Goal: Task Accomplishment & Management: Manage account settings

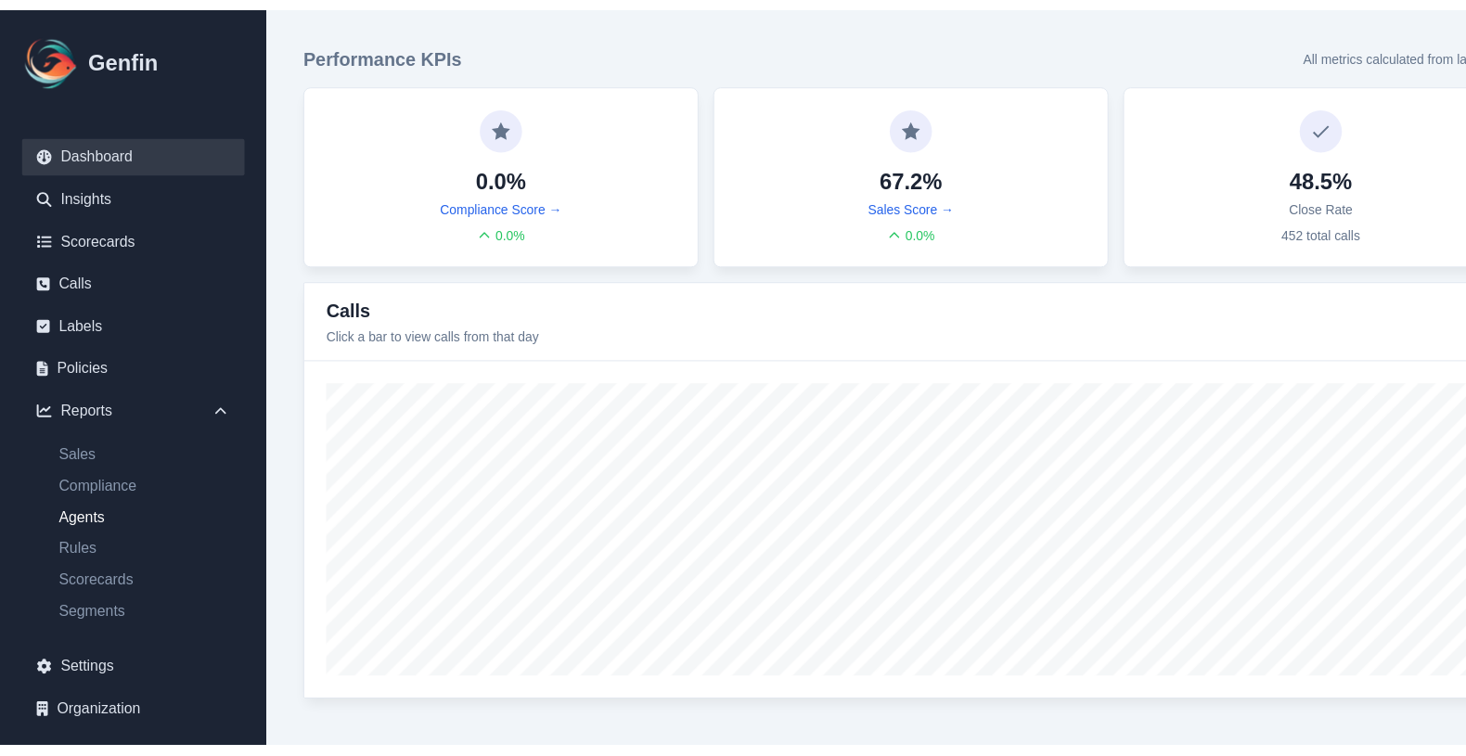
scroll to position [105, 0]
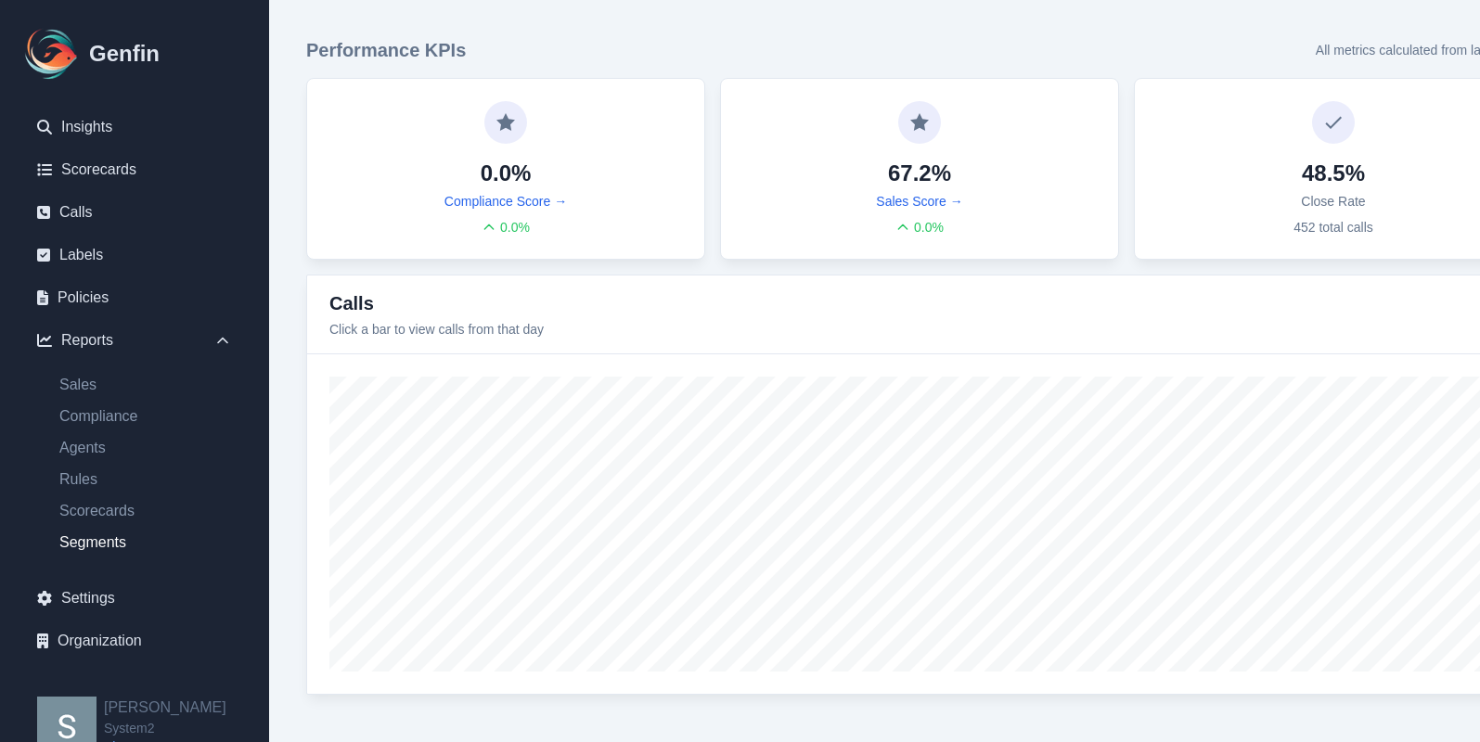
click at [105, 549] on link "Segments" at bounding box center [146, 543] width 202 height 22
select select "14"
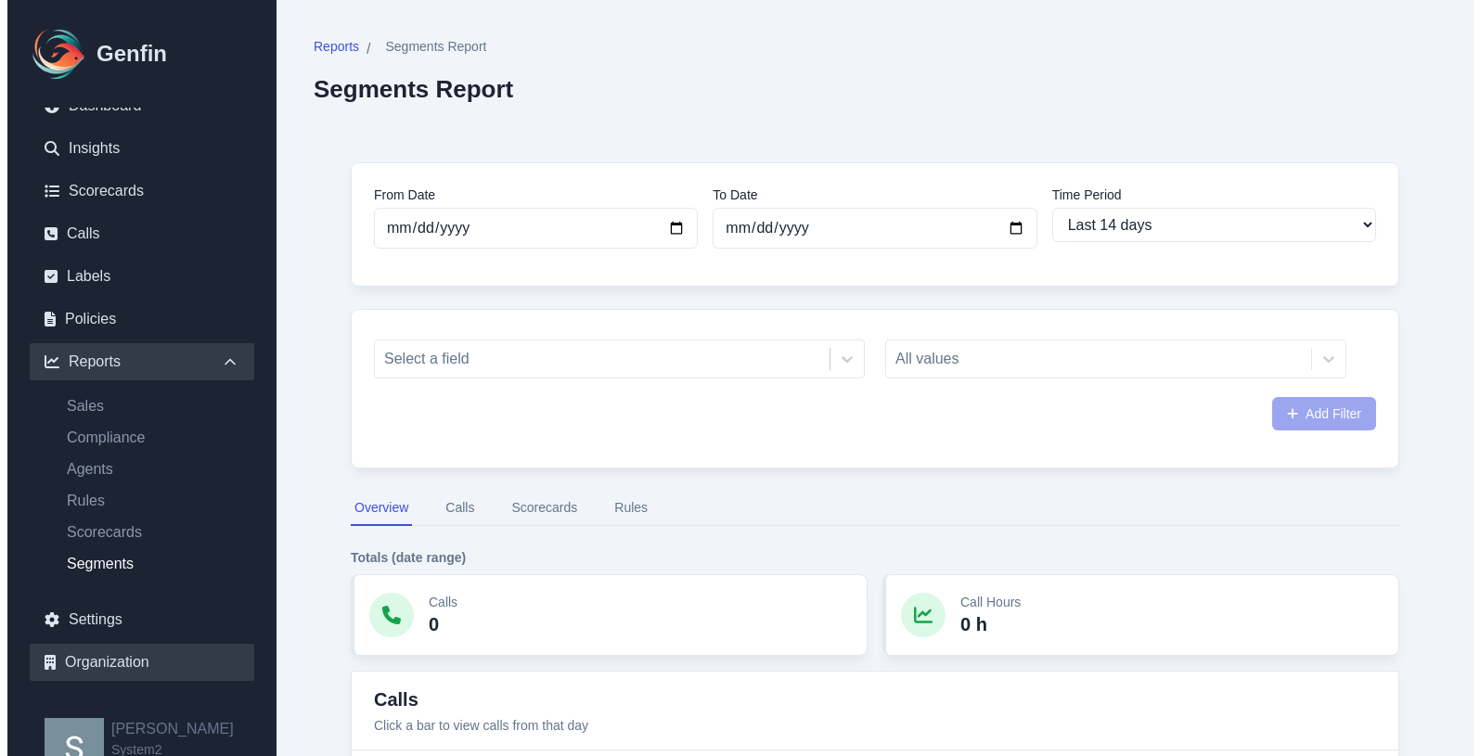
scroll to position [105, 0]
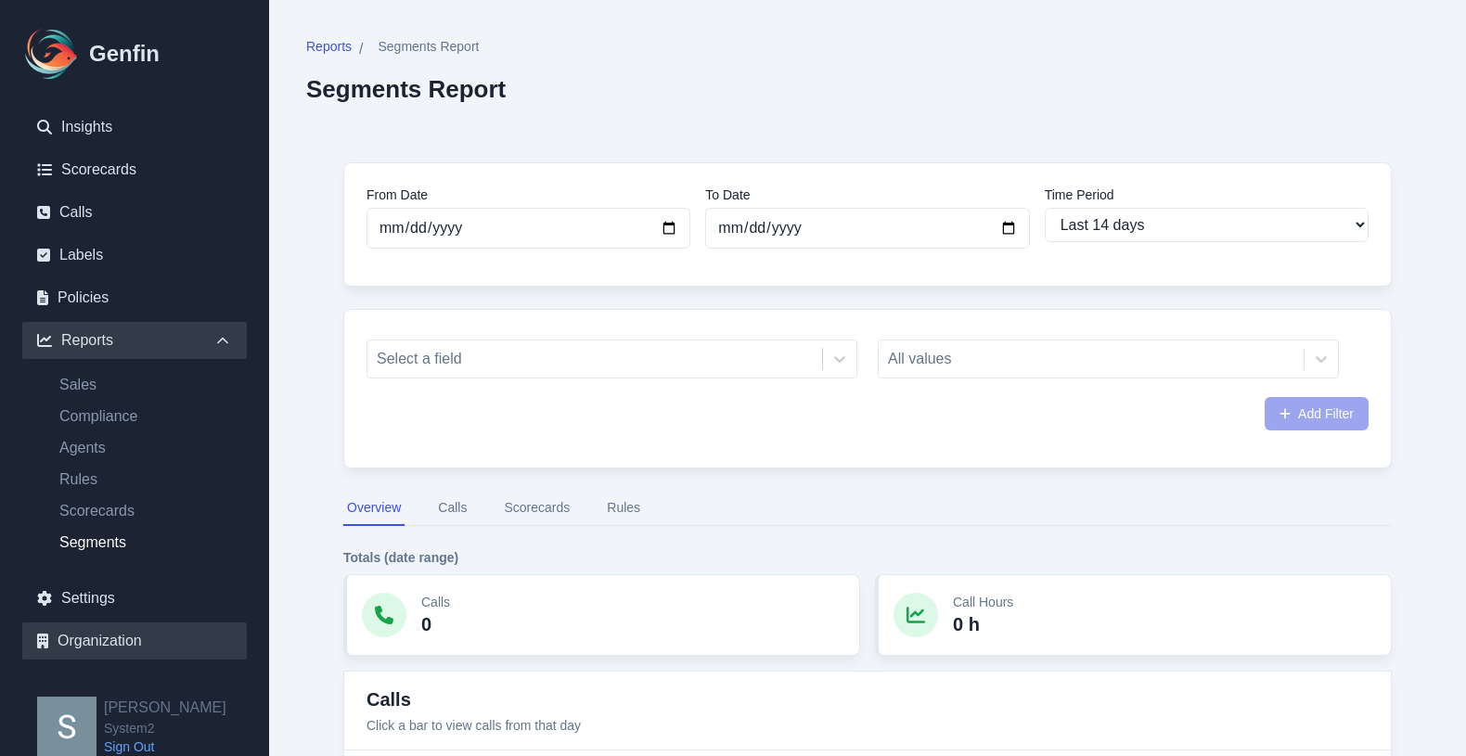
click at [111, 651] on link "Organization" at bounding box center [134, 640] width 224 height 37
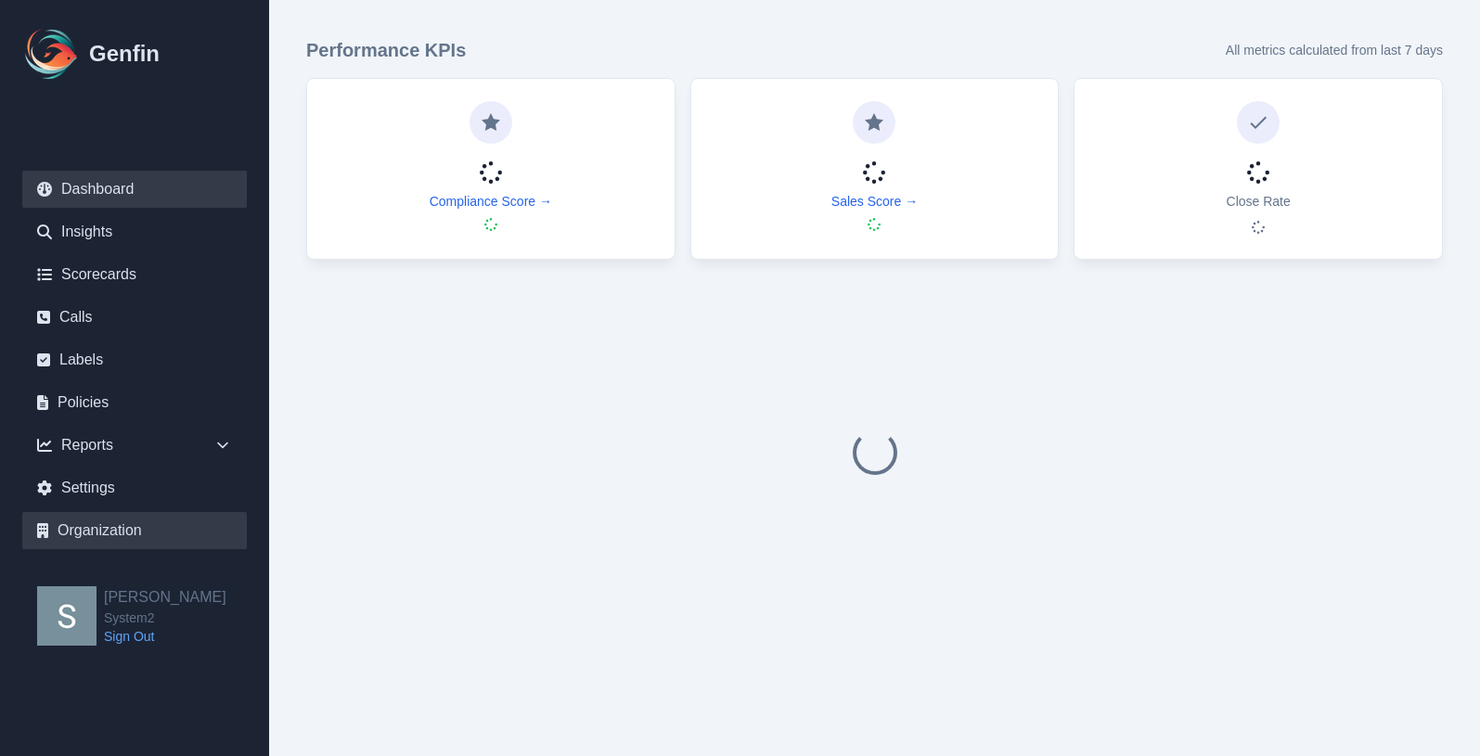
click at [105, 527] on link "Organization" at bounding box center [134, 530] width 224 height 37
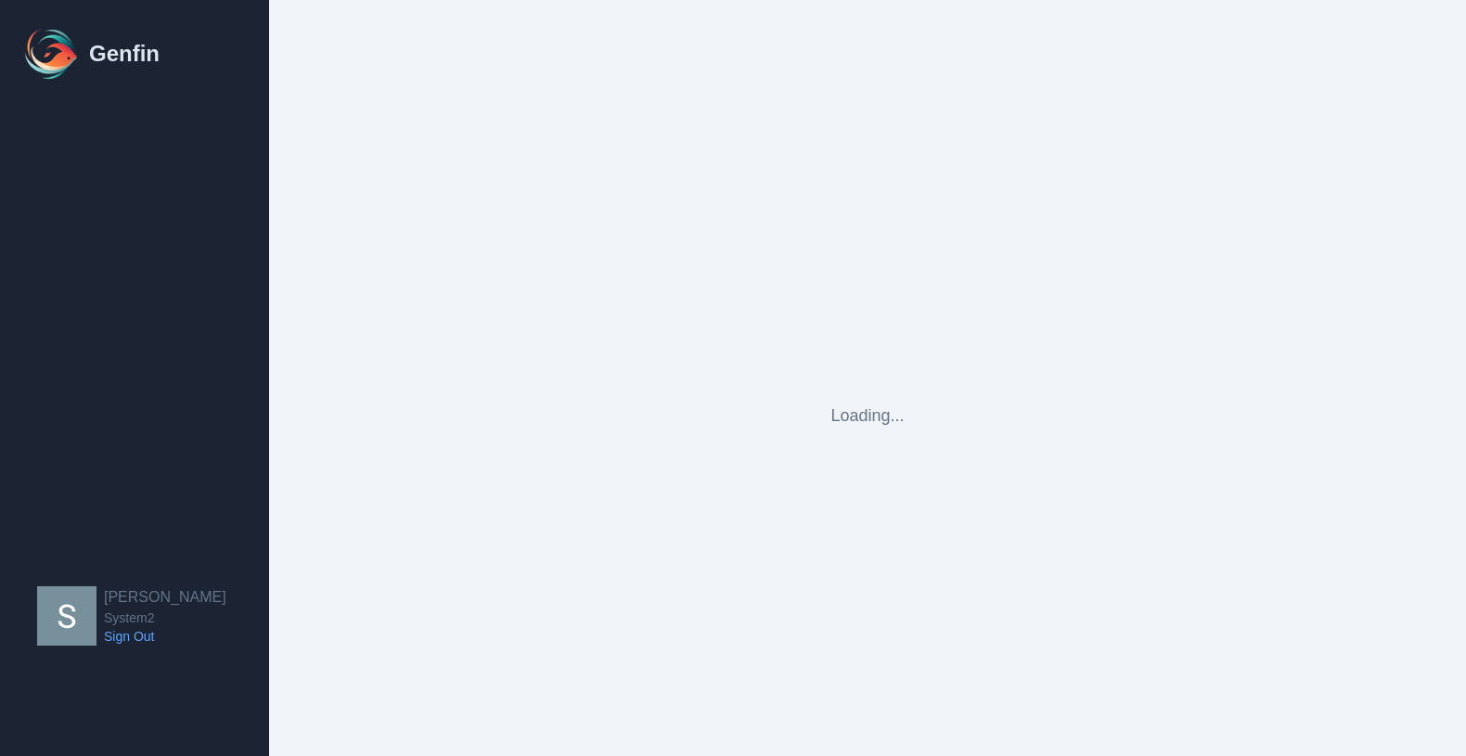
select select "cam_team"
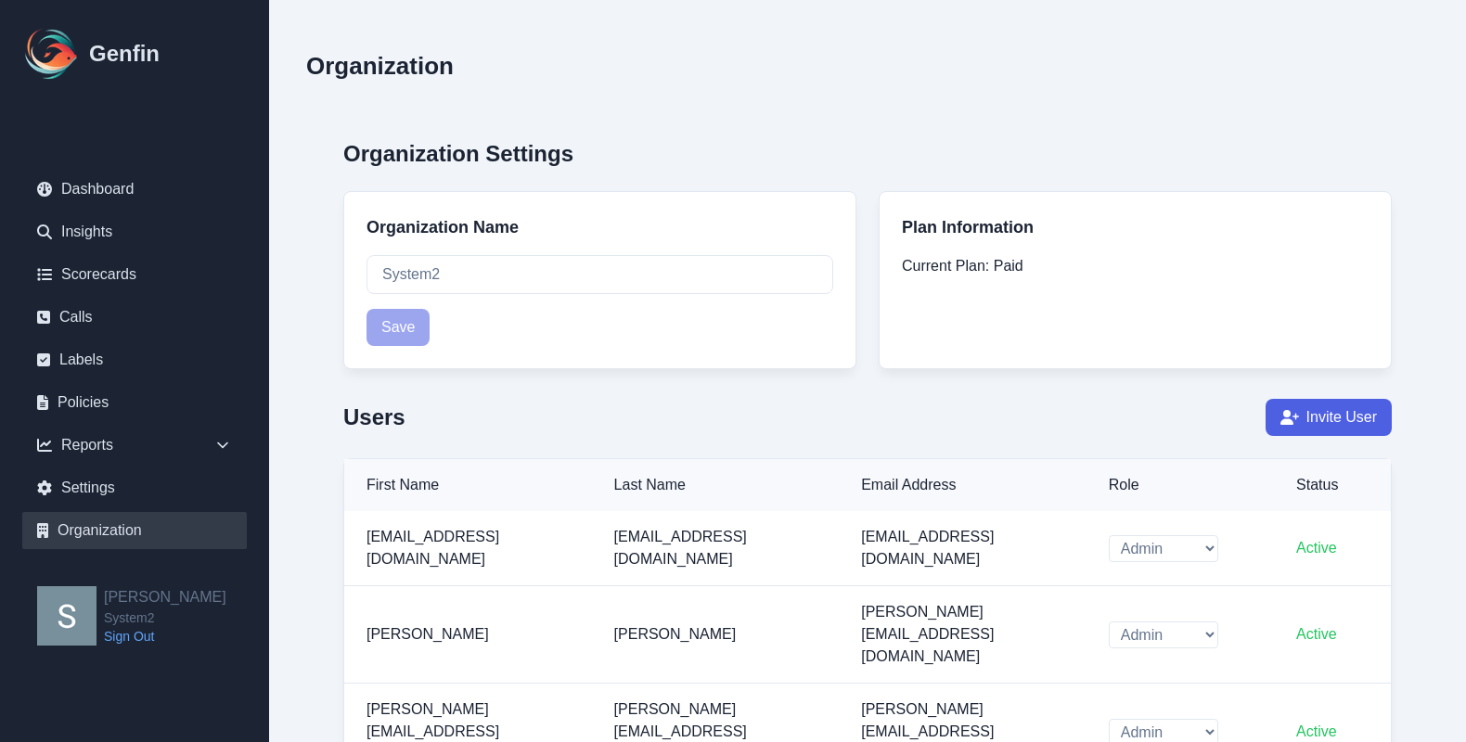
click at [1389, 414] on button "Invite User" at bounding box center [1328, 417] width 126 height 37
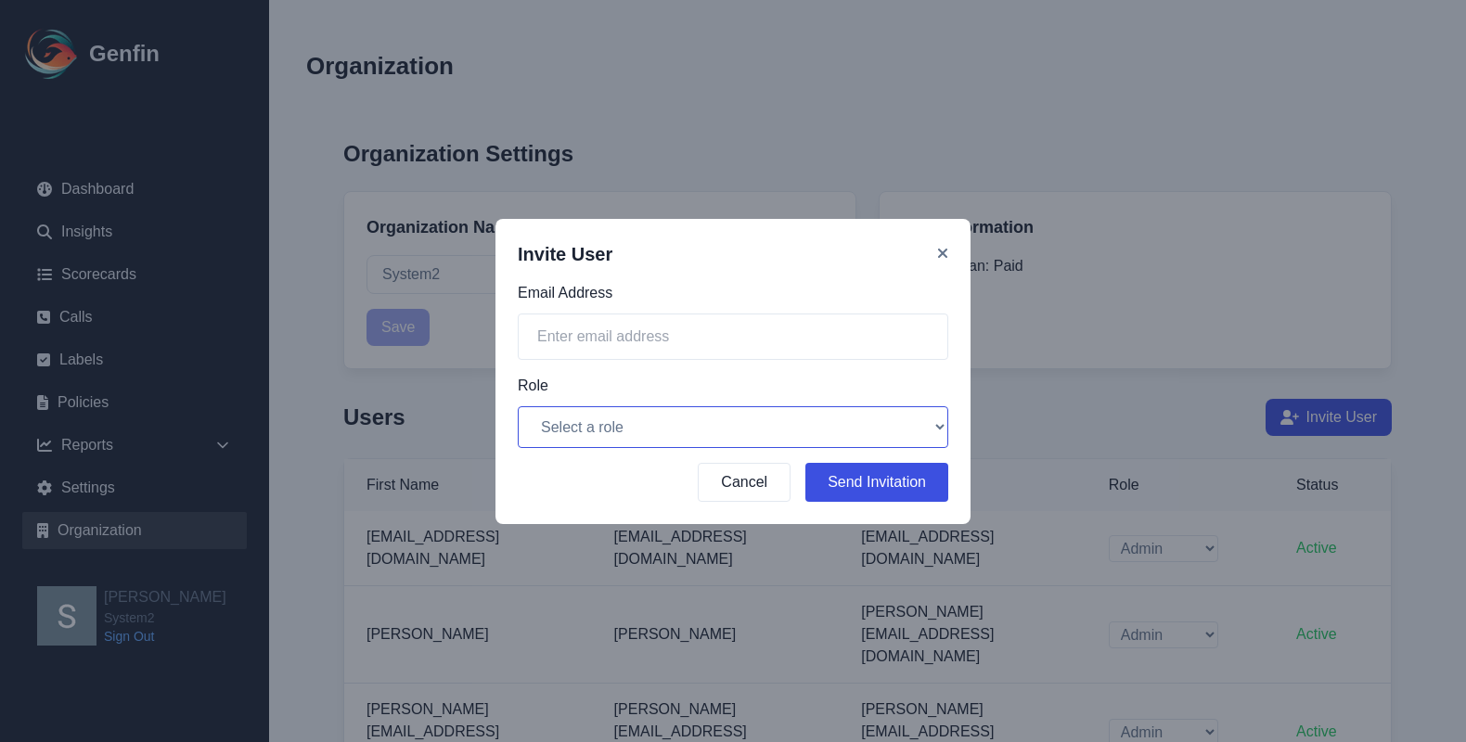
click at [573, 428] on select "Select a role Admin CAM Team" at bounding box center [733, 427] width 430 height 42
select select "cam_team"
click at [518, 406] on select "Select a role Admin CAM Team" at bounding box center [733, 427] width 430 height 42
